Goal: Task Accomplishment & Management: Manage account settings

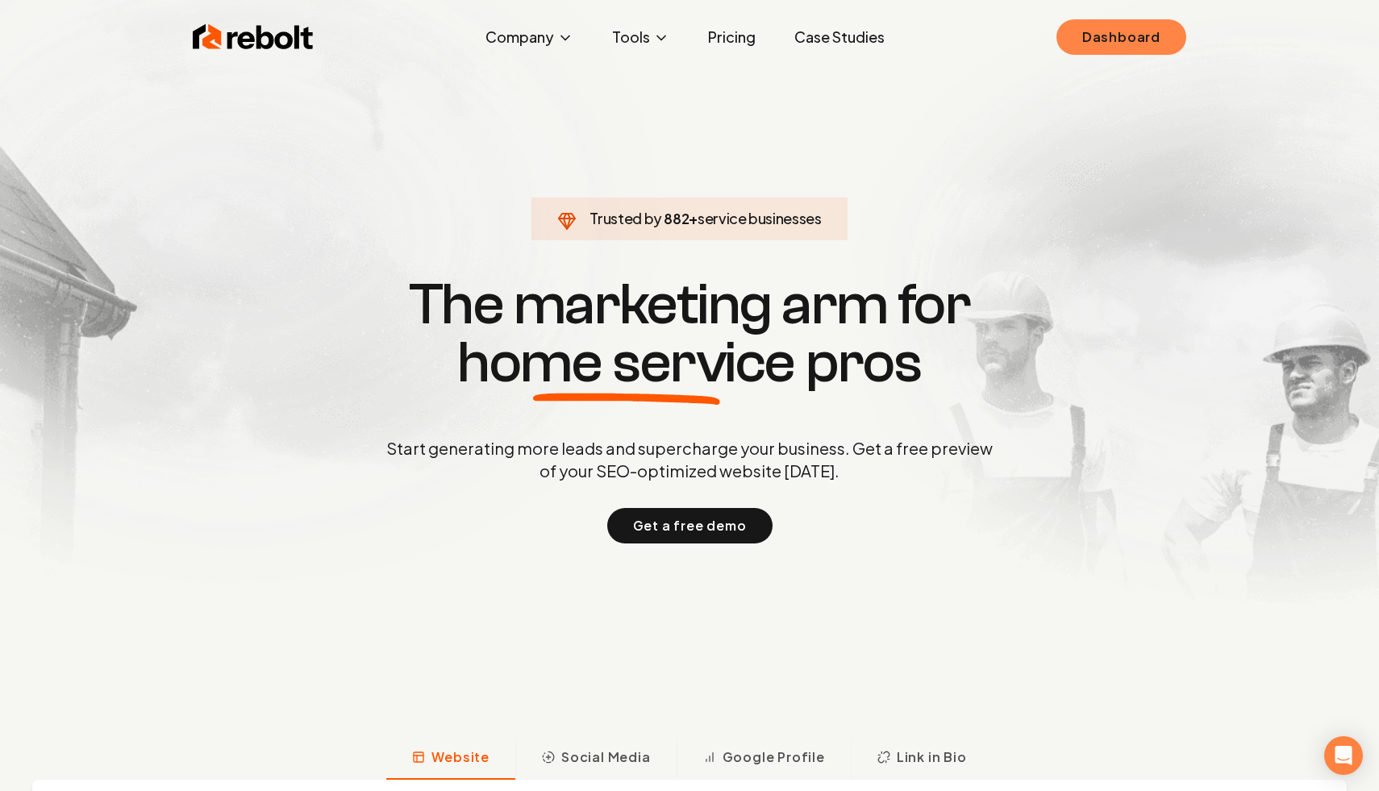
click at [1106, 28] on link "Dashboard" at bounding box center [1121, 36] width 130 height 35
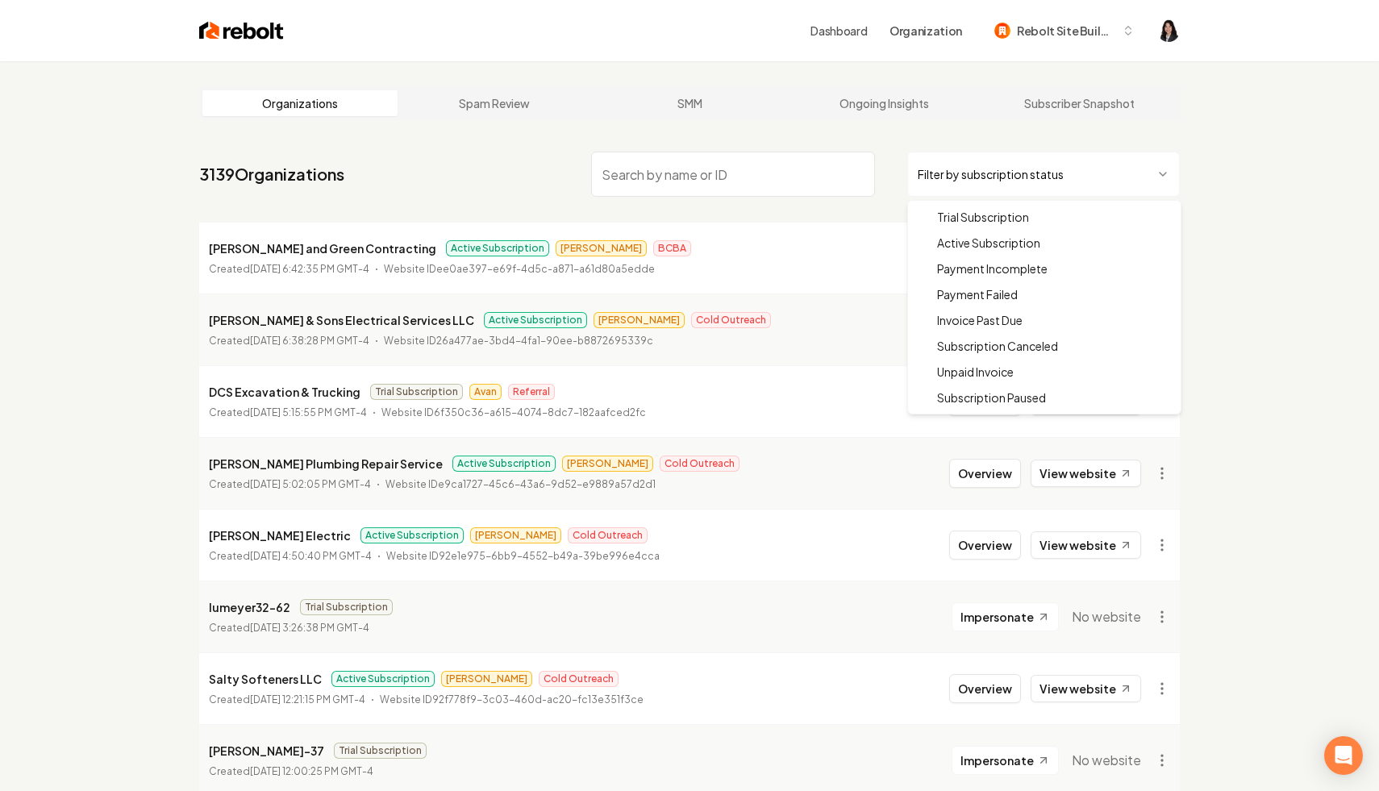
click at [1028, 165] on html "Dashboard Organization Rebolt Site Builder Organizations Spam Review SMM Ongoin…" at bounding box center [689, 395] width 1379 height 791
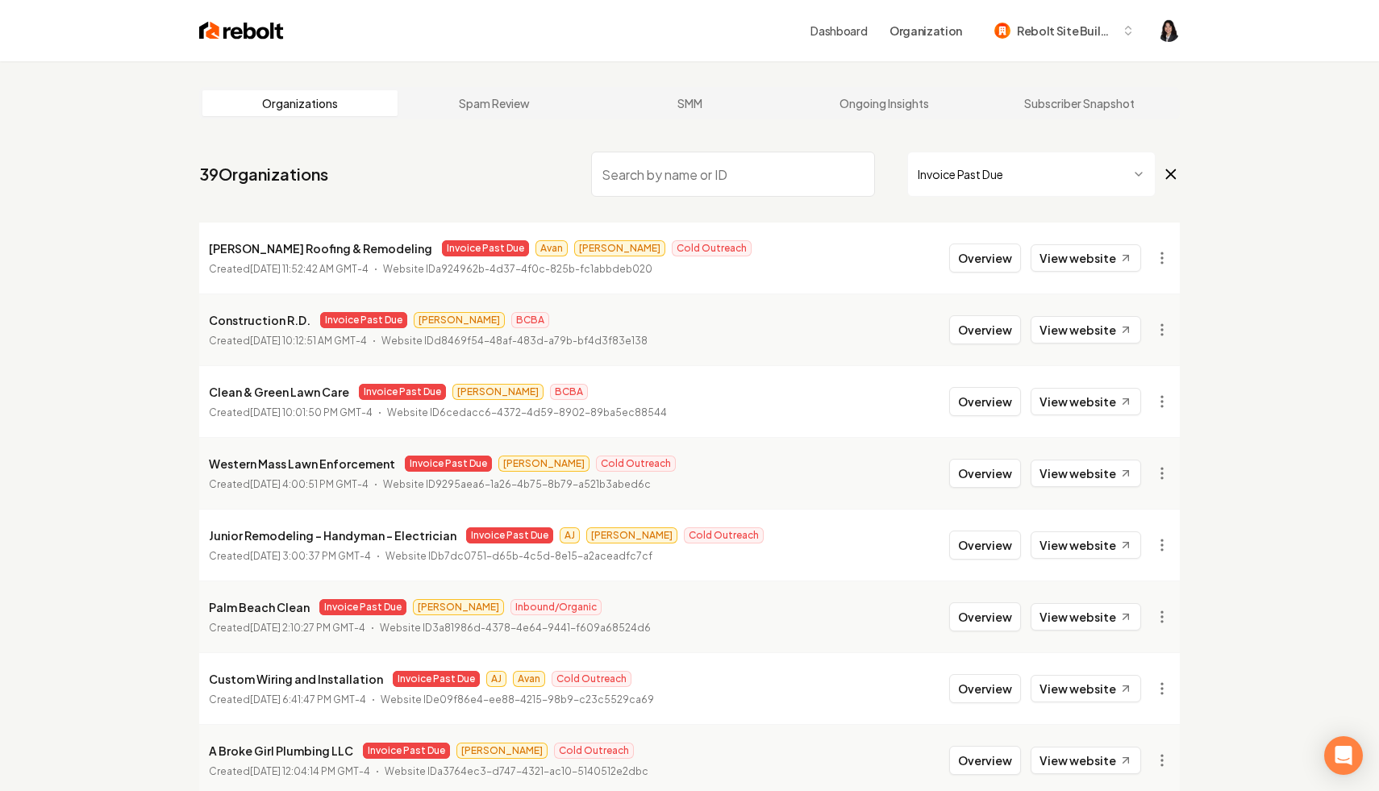
click at [657, 180] on input "search" at bounding box center [733, 174] width 284 height 45
click at [1163, 617] on html "Dashboard Organization Rebolt Site Builder Organizations Spam Review SMM Ongoin…" at bounding box center [689, 395] width 1379 height 791
click at [1147, 445] on link "View in Stripe" at bounding box center [1123, 444] width 102 height 26
